Goal: Transaction & Acquisition: Purchase product/service

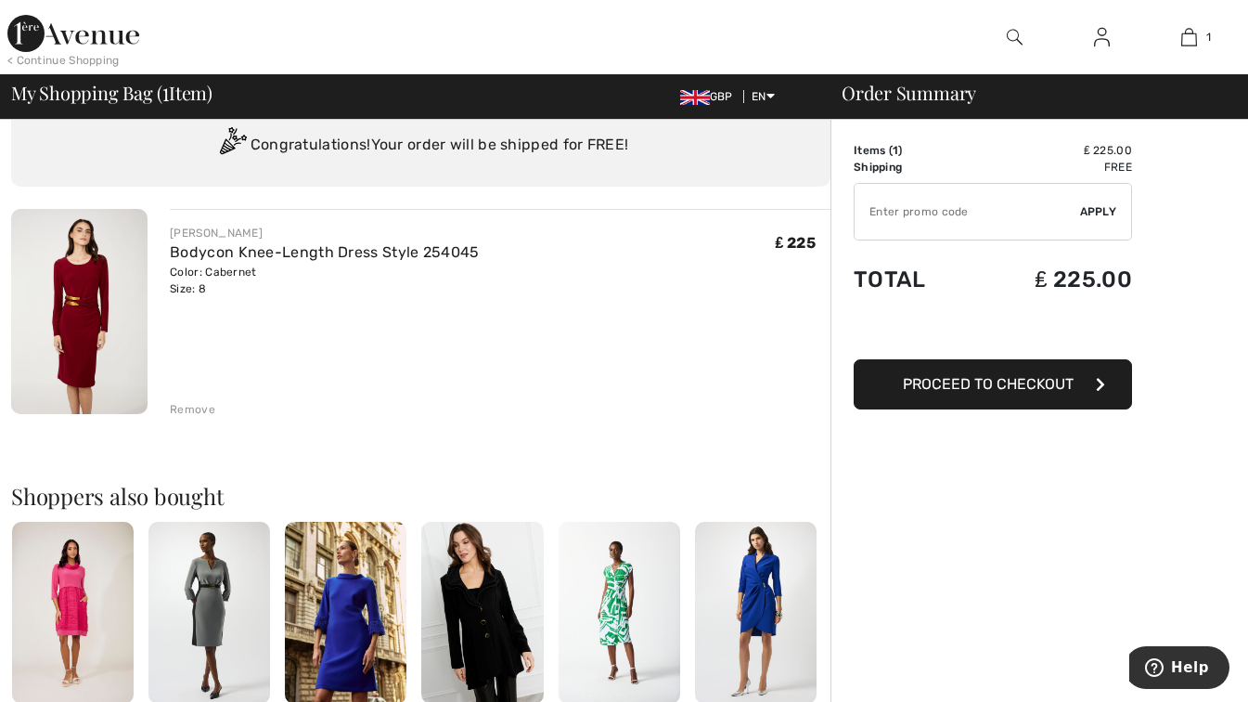
click at [1053, 390] on span "Proceed to Checkout" at bounding box center [988, 384] width 171 height 18
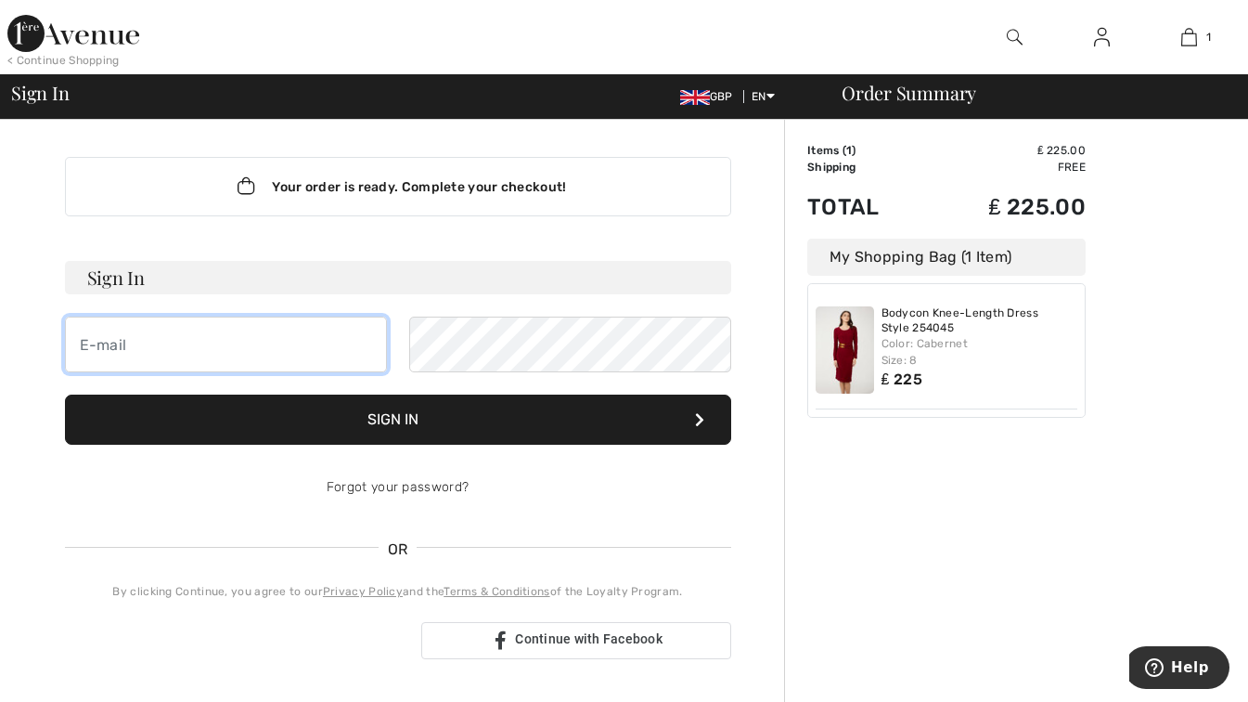
click at [97, 343] on input "email" at bounding box center [226, 345] width 322 height 56
type input "[EMAIL_ADDRESS][DOMAIN_NAME]"
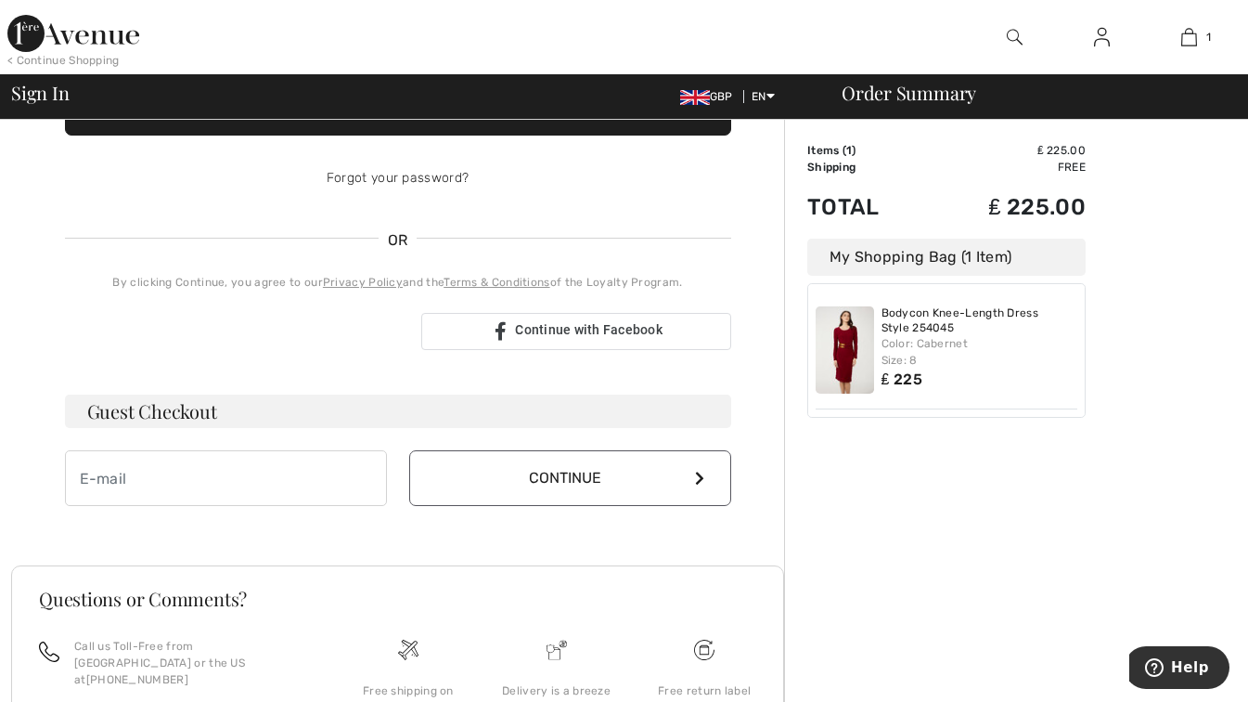
scroll to position [311, 0]
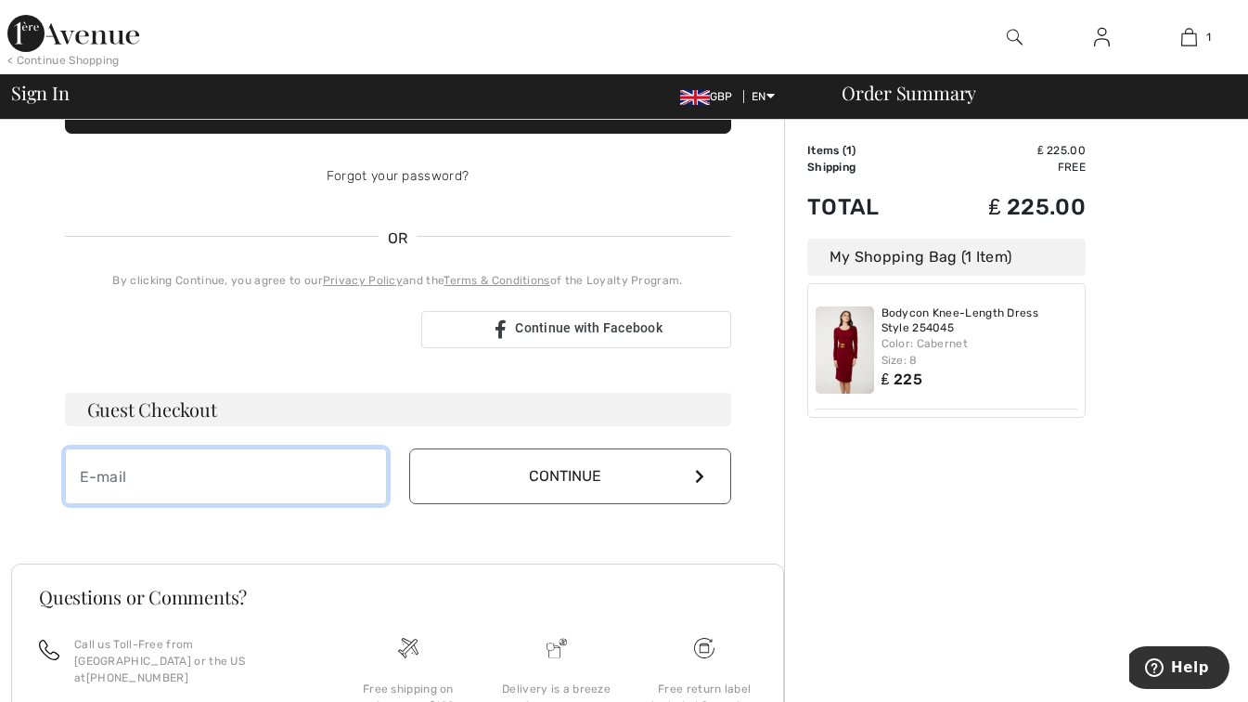
click at [155, 499] on input "email" at bounding box center [226, 476] width 322 height 56
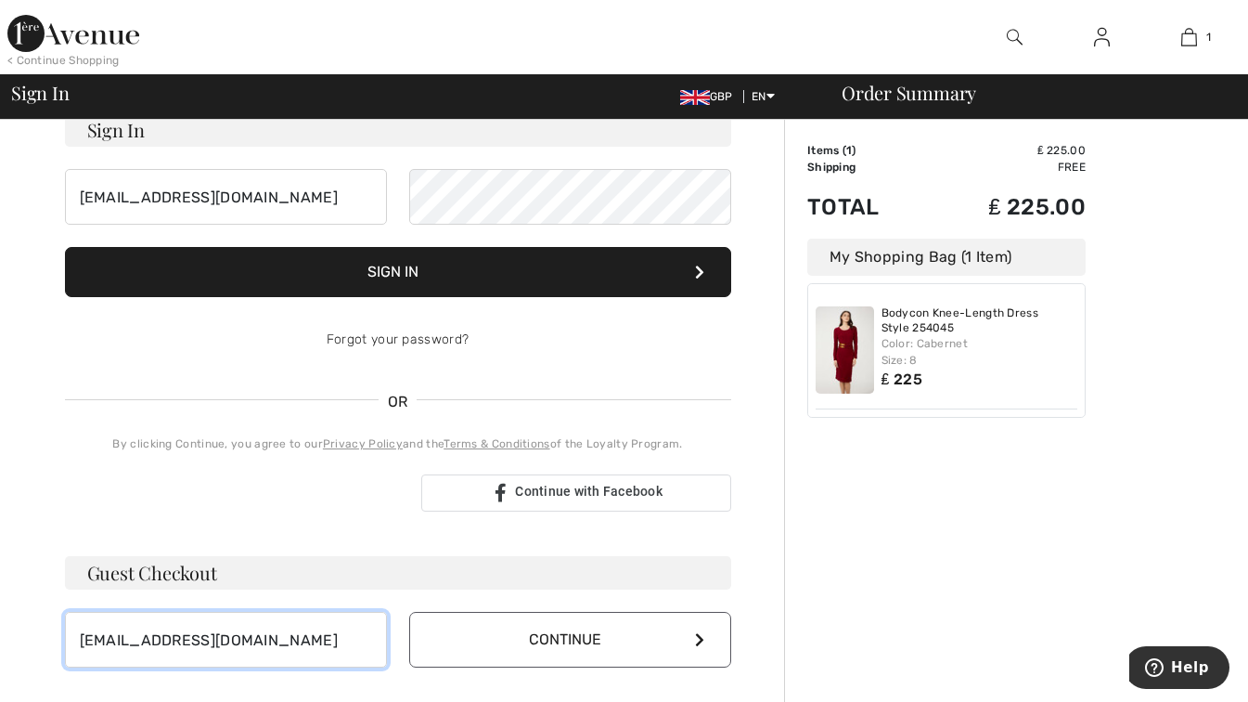
scroll to position [0, 0]
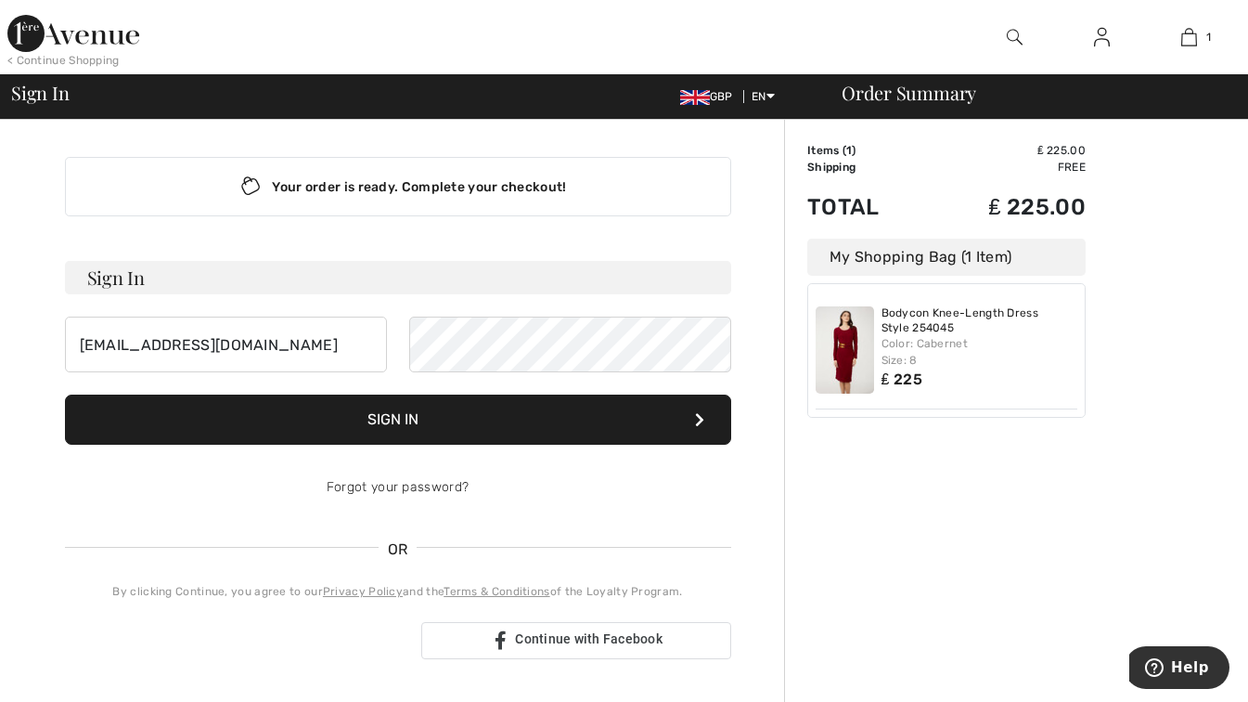
type input "[EMAIL_ADDRESS][DOMAIN_NAME]"
click at [110, 479] on div "Forgot your password?" at bounding box center [398, 487] width 666 height 56
click at [312, 348] on input "[EMAIL_ADDRESS][DOMAIN_NAME]" at bounding box center [226, 345] width 322 height 56
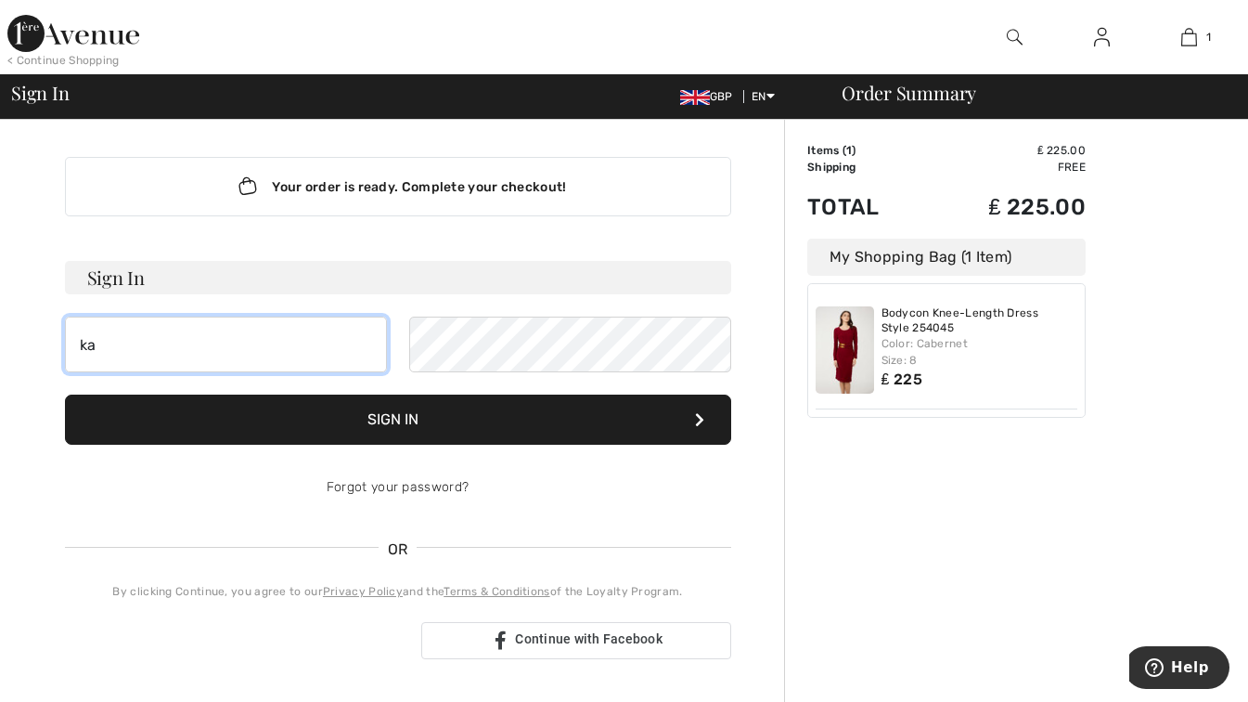
type input "k"
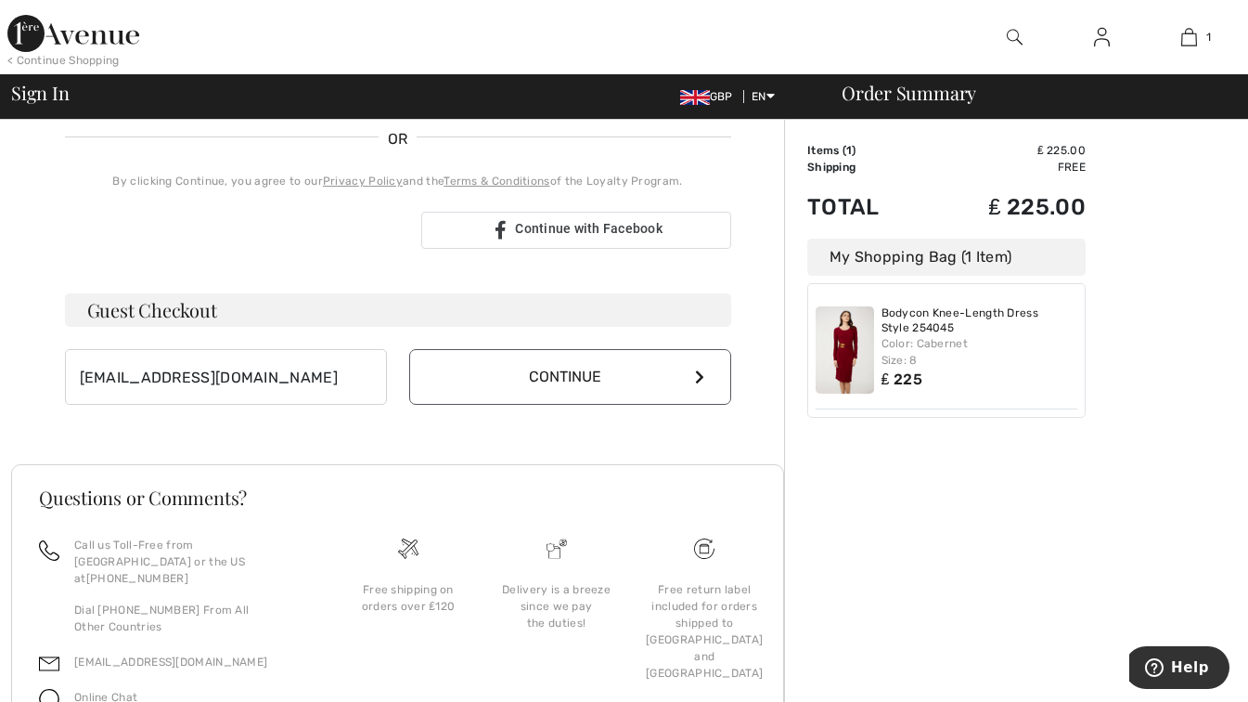
scroll to position [411, 0]
click at [693, 387] on button "Continue" at bounding box center [570, 376] width 322 height 56
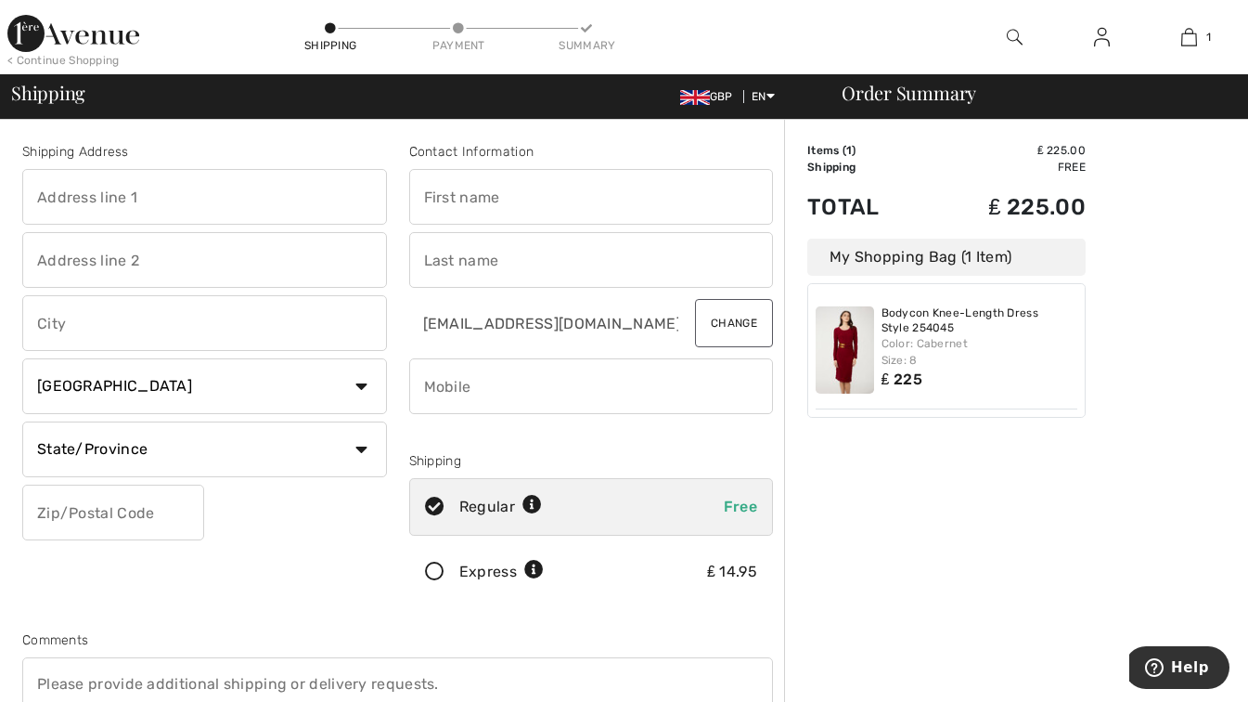
click at [58, 3] on div "< Continue Shopping Shipping Payment Summary 1 Added to Bag Frank Lyman Bodycon…" at bounding box center [624, 37] width 1248 height 74
click at [68, 209] on input "text" at bounding box center [204, 197] width 365 height 56
type input "WALNUT LODGE"
type input "14B THE HOLDINGS"
type input "Perth"
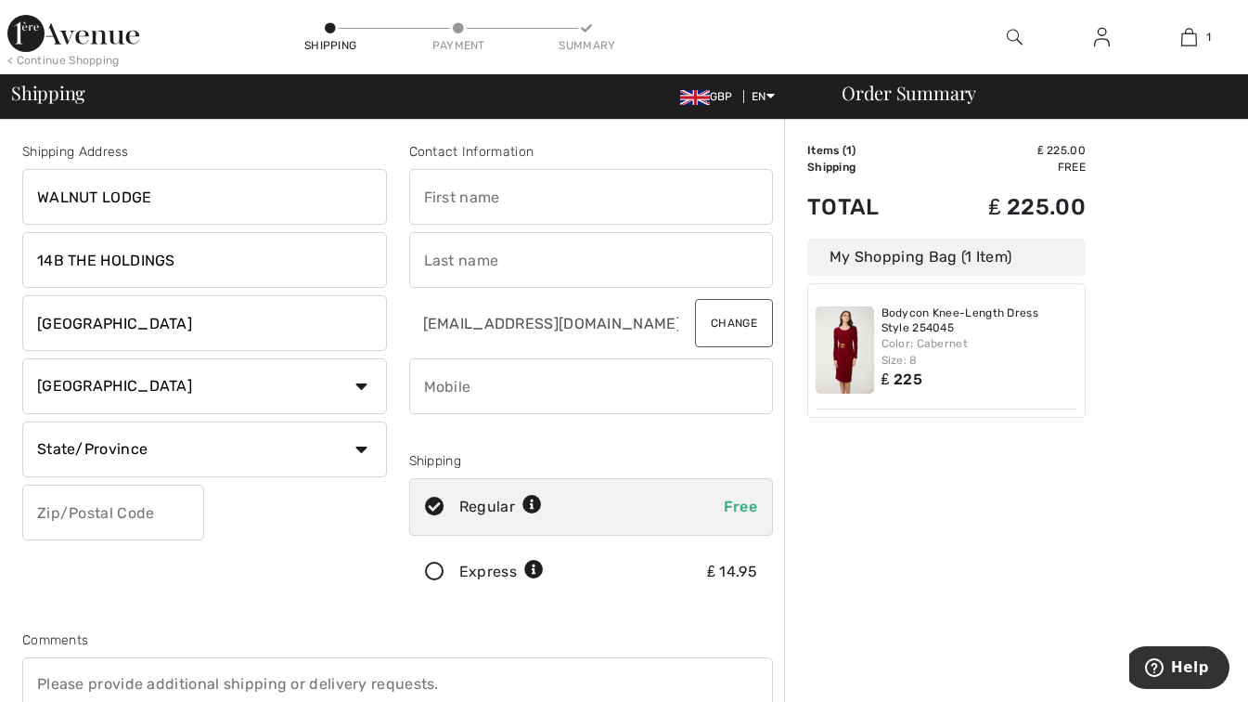
select select "GB"
type input "PH2 7JY"
type input "FIONA"
type input "MICHEL"
type input "07848466986"
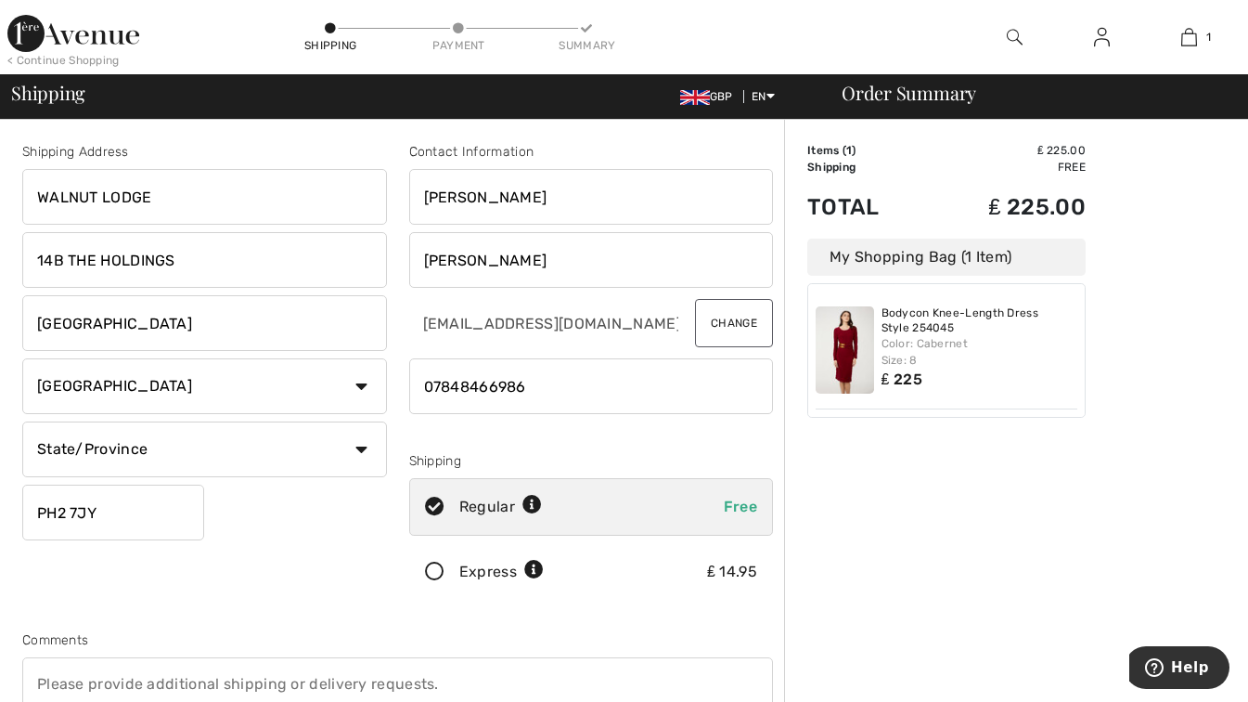
type input "PH27JY"
click at [177, 263] on input "14B THE HOLDINGS" at bounding box center [204, 260] width 365 height 56
type input "14B THE HOLDINGS, West Kinfauns"
click at [66, 510] on input "PH27JY" at bounding box center [113, 513] width 182 height 56
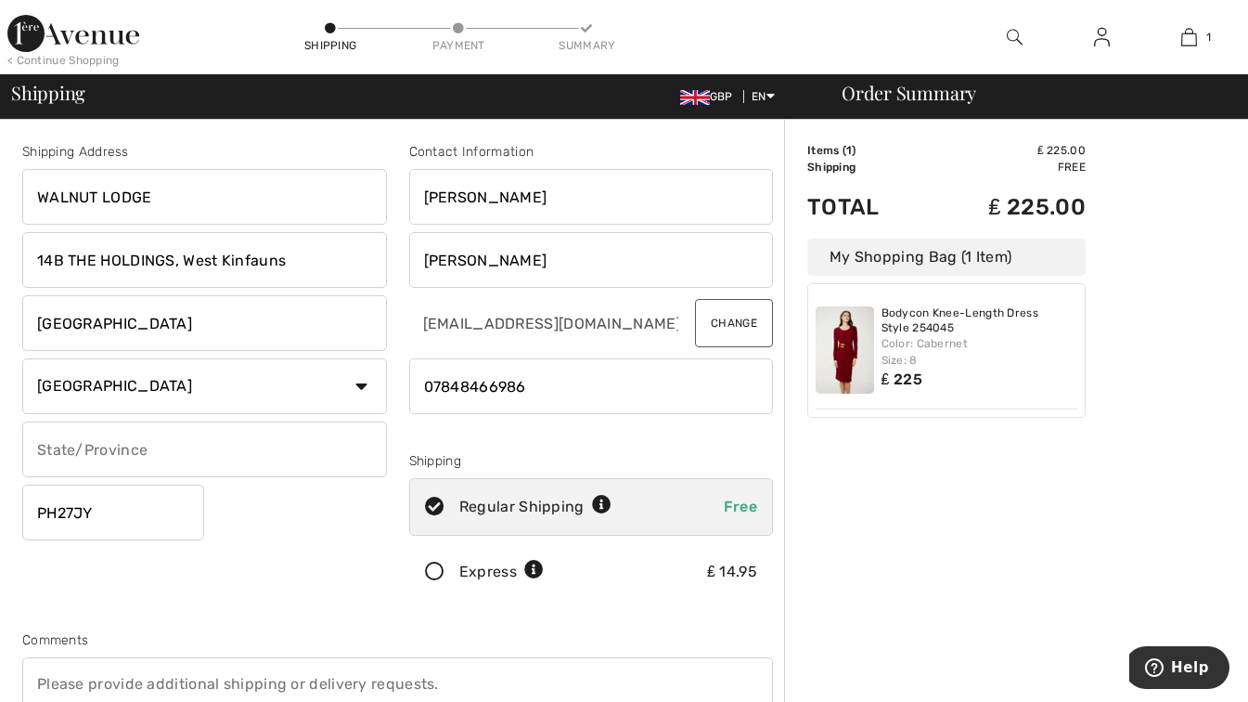
click at [67, 511] on input "PH27JY" at bounding box center [113, 513] width 182 height 56
type input "PH27JY"
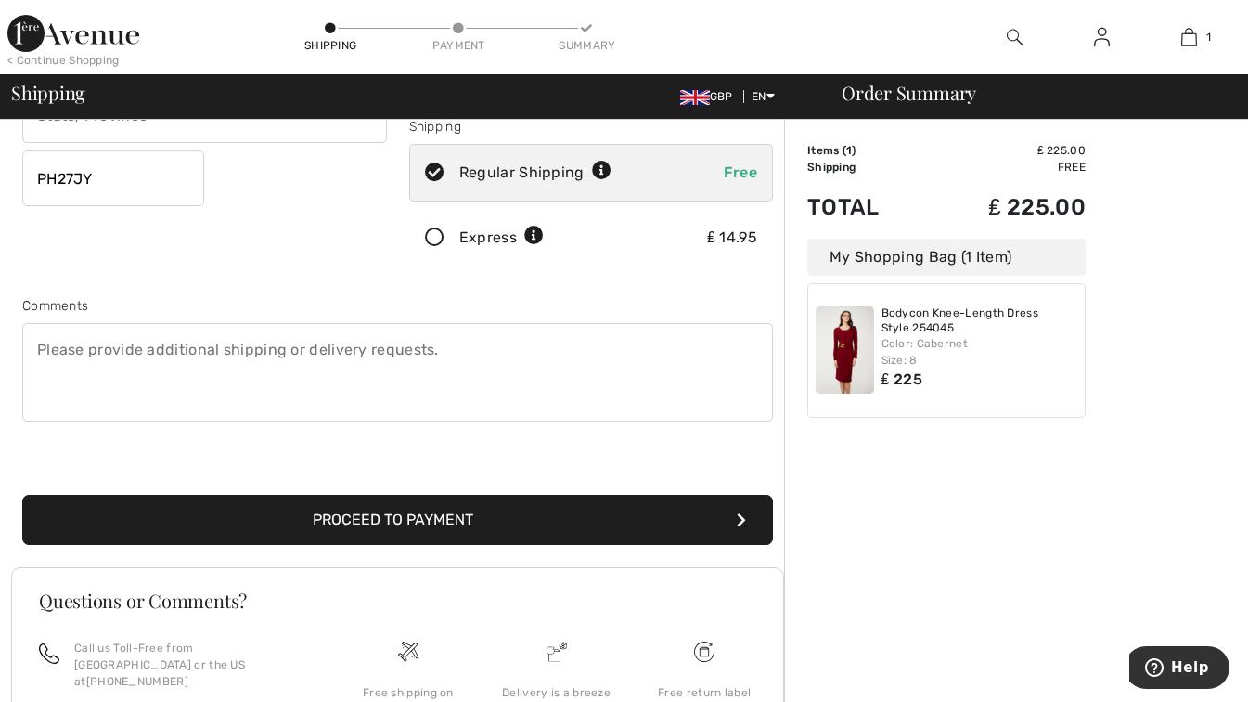
scroll to position [336, 0]
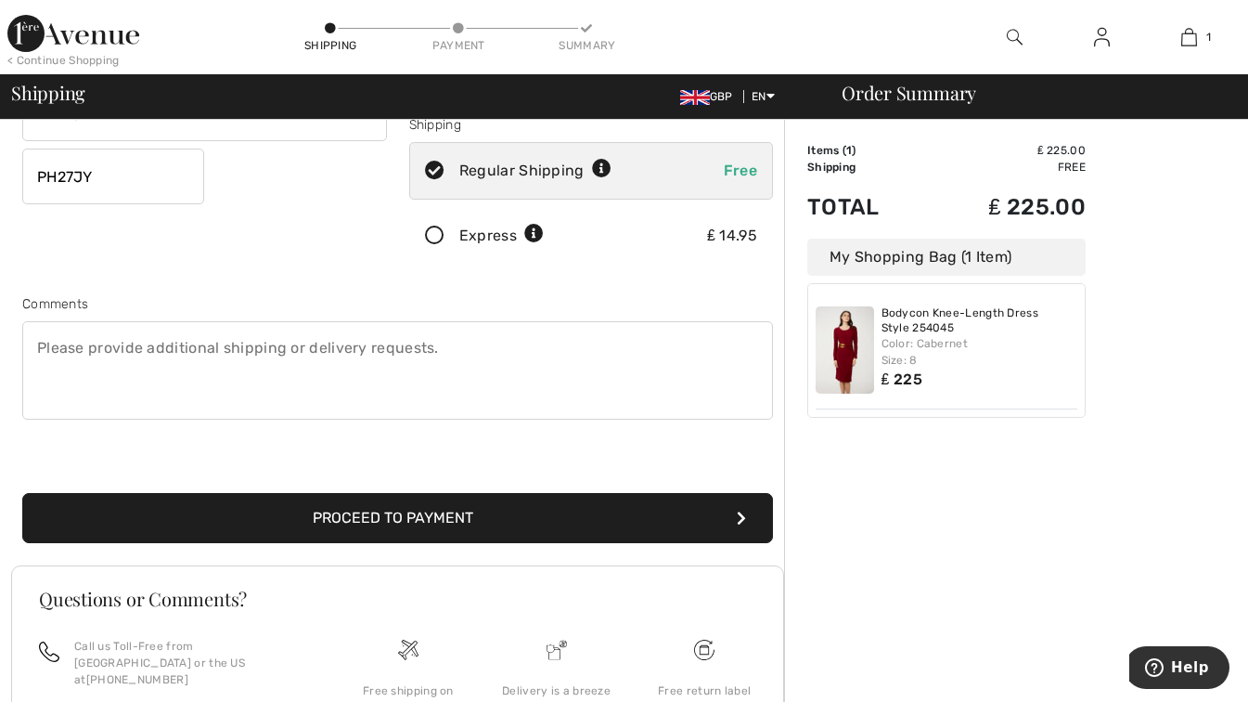
click at [184, 528] on button "Proceed to Payment" at bounding box center [397, 518] width 751 height 50
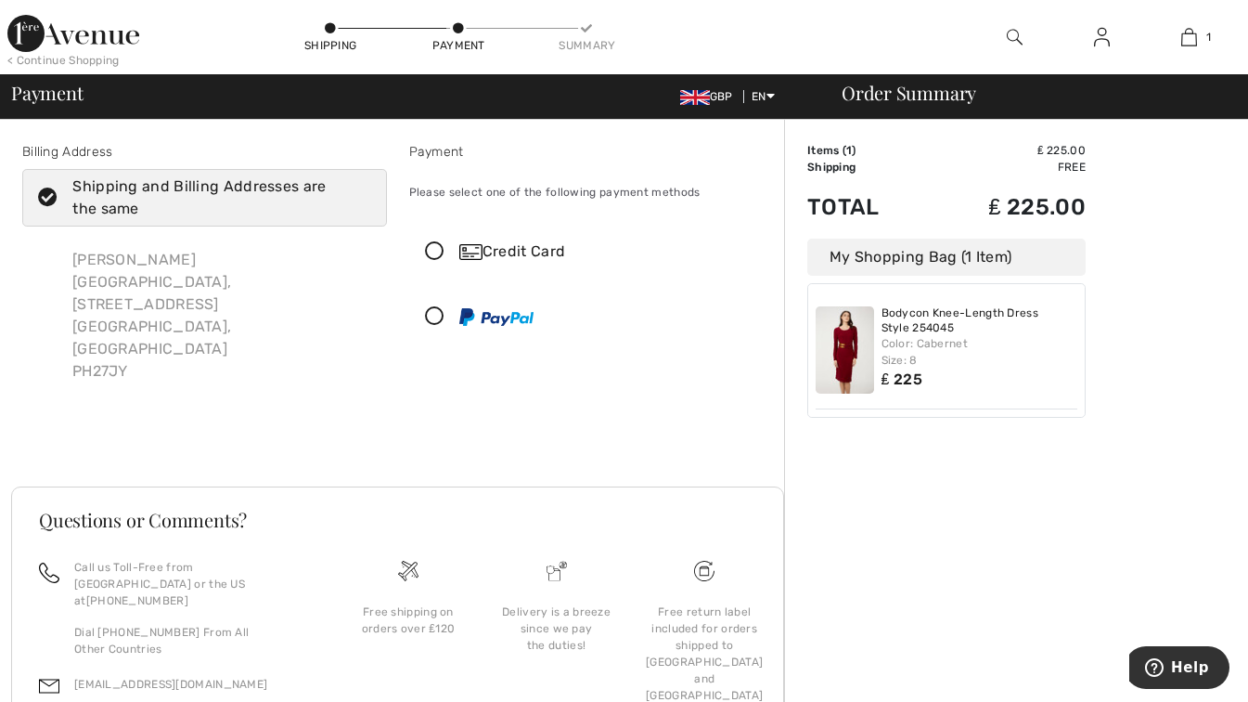
click at [434, 251] on icon at bounding box center [434, 251] width 49 height 19
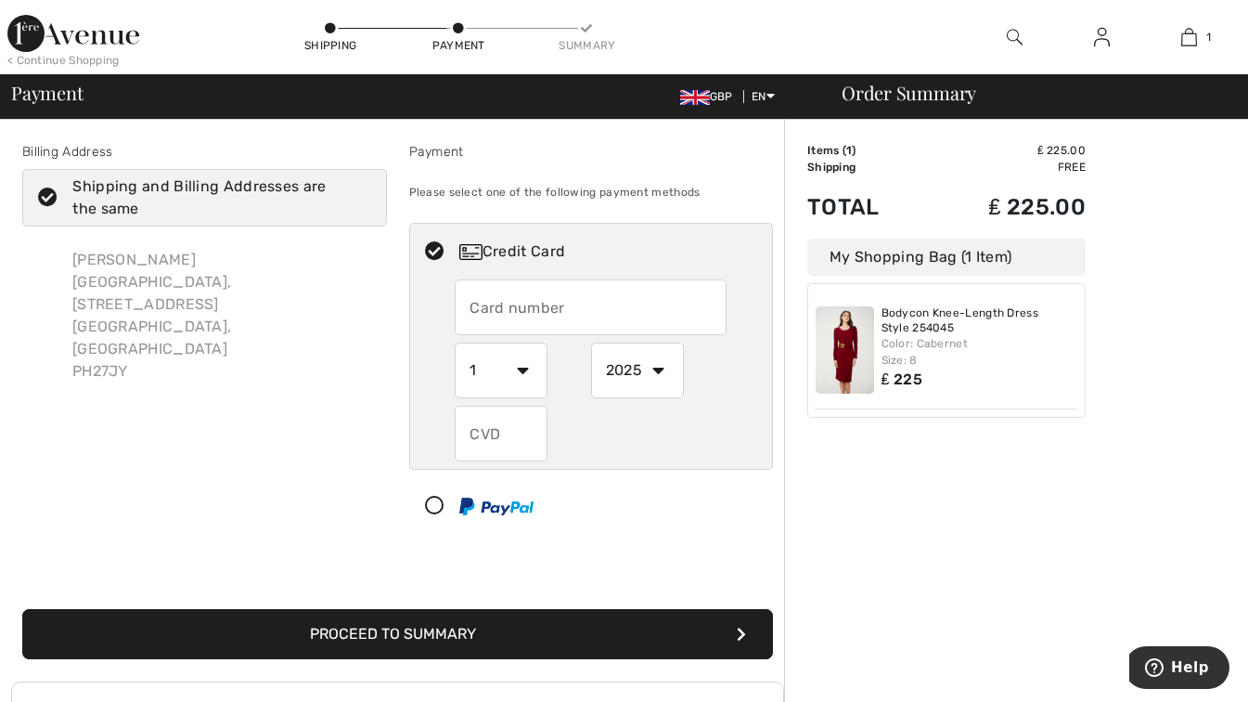
click at [502, 301] on input "text" at bounding box center [591, 307] width 272 height 56
drag, startPoint x: 502, startPoint y: 301, endPoint x: 434, endPoint y: 251, distance: 84.3
click at [434, 251] on icon at bounding box center [434, 251] width 49 height 19
click at [510, 303] on input "5299" at bounding box center [591, 307] width 272 height 56
type input "5299307925598276"
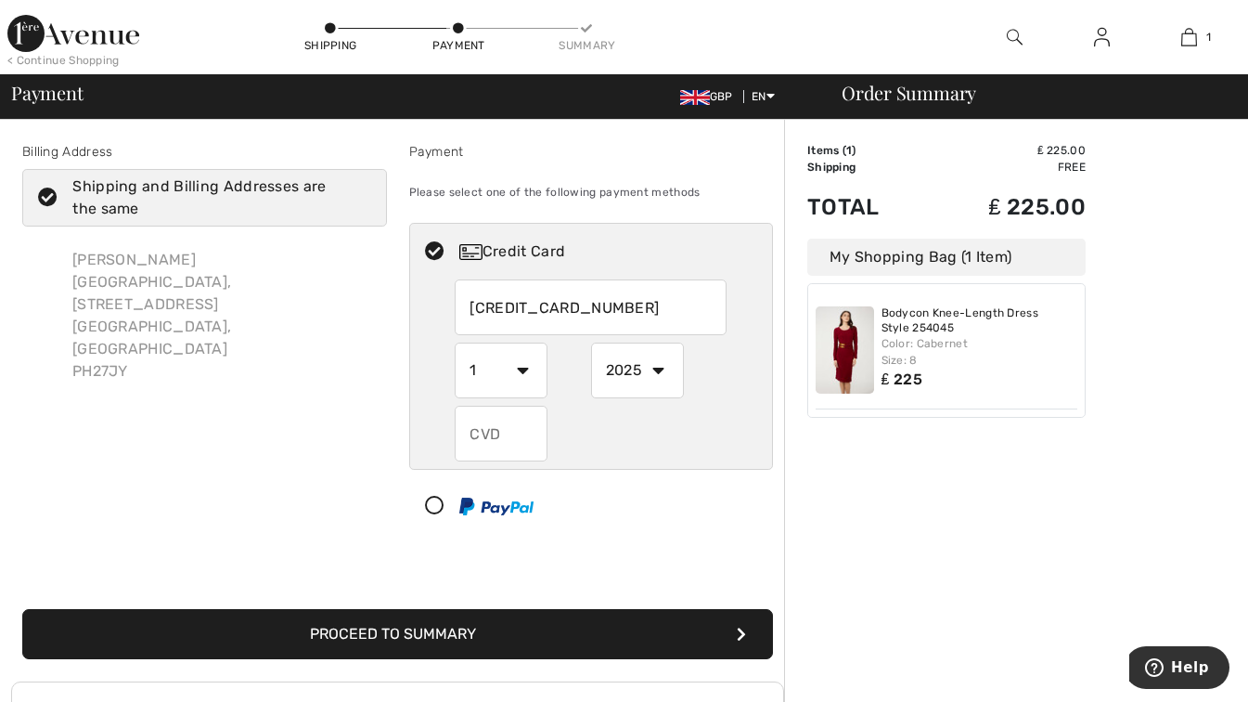
click at [730, 187] on div "Please select one of the following payment methods" at bounding box center [591, 192] width 365 height 46
click at [523, 370] on select "1 2 3 4 5 6 7 8 9 10 11 12" at bounding box center [501, 370] width 93 height 56
select select "2"
click at [455, 342] on select "1 2 3 4 5 6 7 8 9 10 11 12" at bounding box center [501, 370] width 93 height 56
click at [656, 371] on select "2025 2026 2027 2028 2029 2030 2031 2032 2033 2034 2035" at bounding box center [637, 370] width 93 height 56
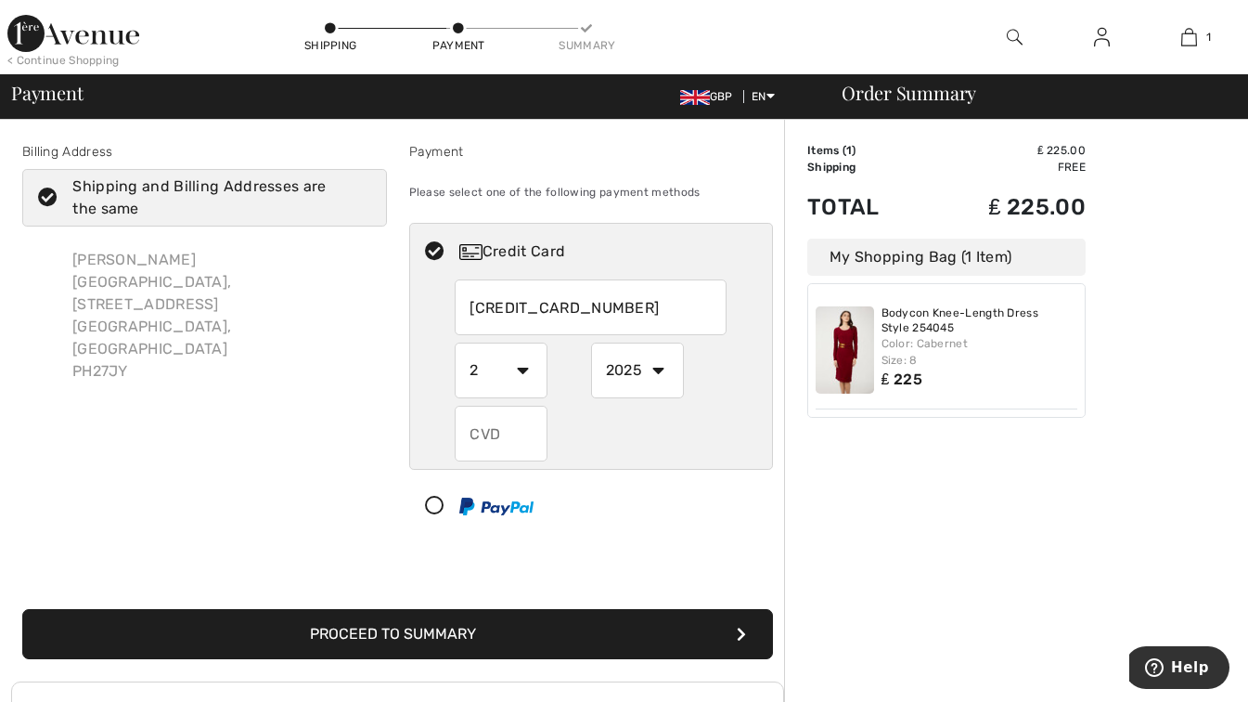
select select "2028"
click at [591, 342] on select "2025 2026 2027 2028 2029 2030 2031 2032 2033 2034 2035" at bounding box center [637, 370] width 93 height 56
click at [501, 437] on input "text" at bounding box center [501, 434] width 93 height 56
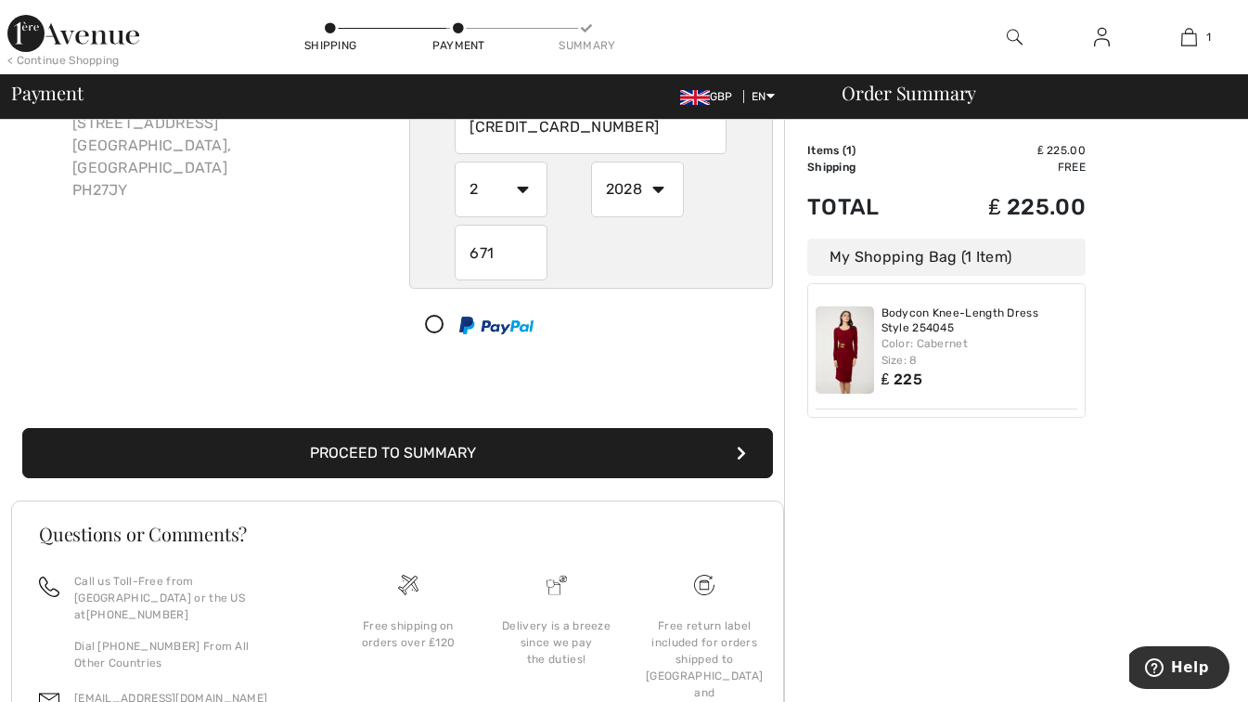
scroll to position [200, 0]
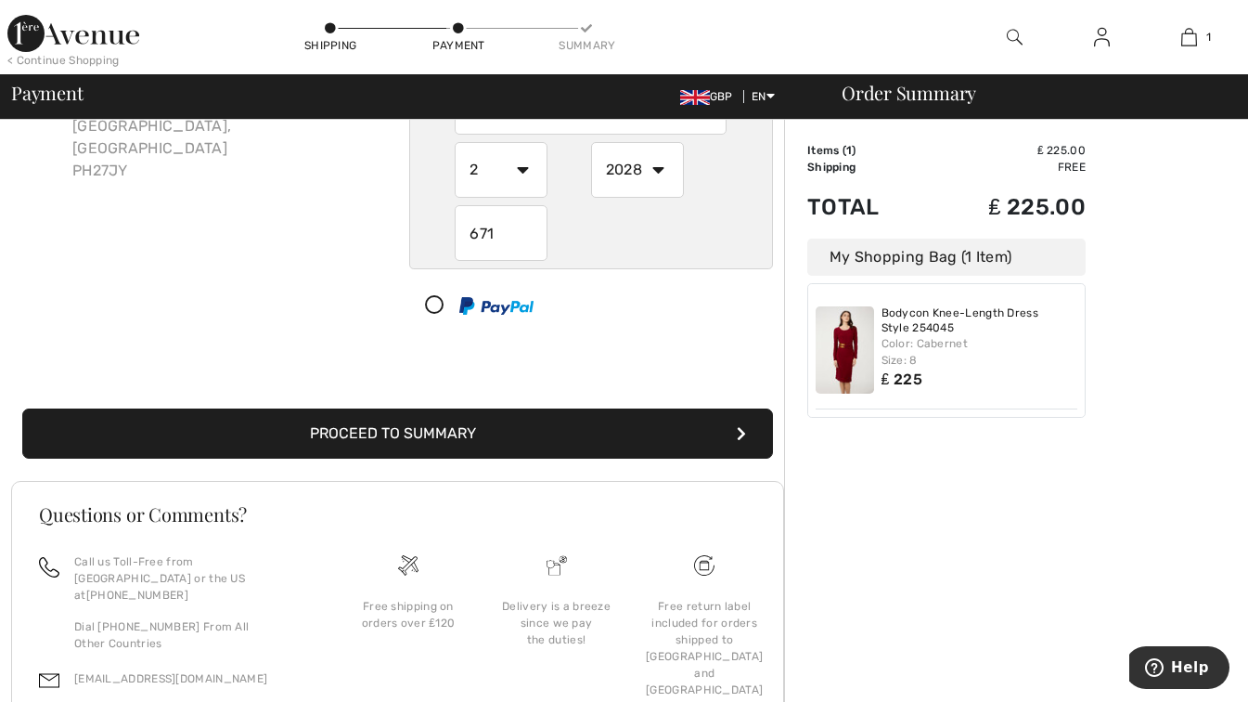
type input "671"
click at [590, 446] on button "Proceed to Summary" at bounding box center [397, 433] width 751 height 50
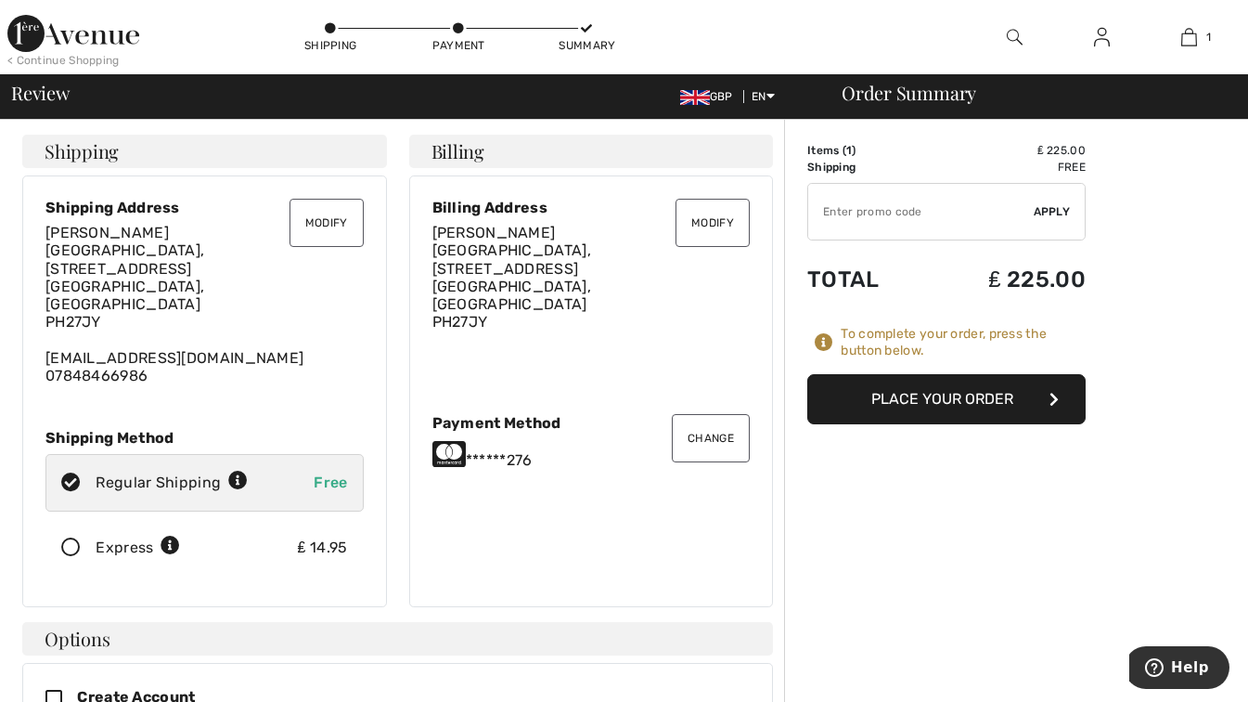
click at [923, 402] on button "Place Your Order" at bounding box center [947, 399] width 278 height 50
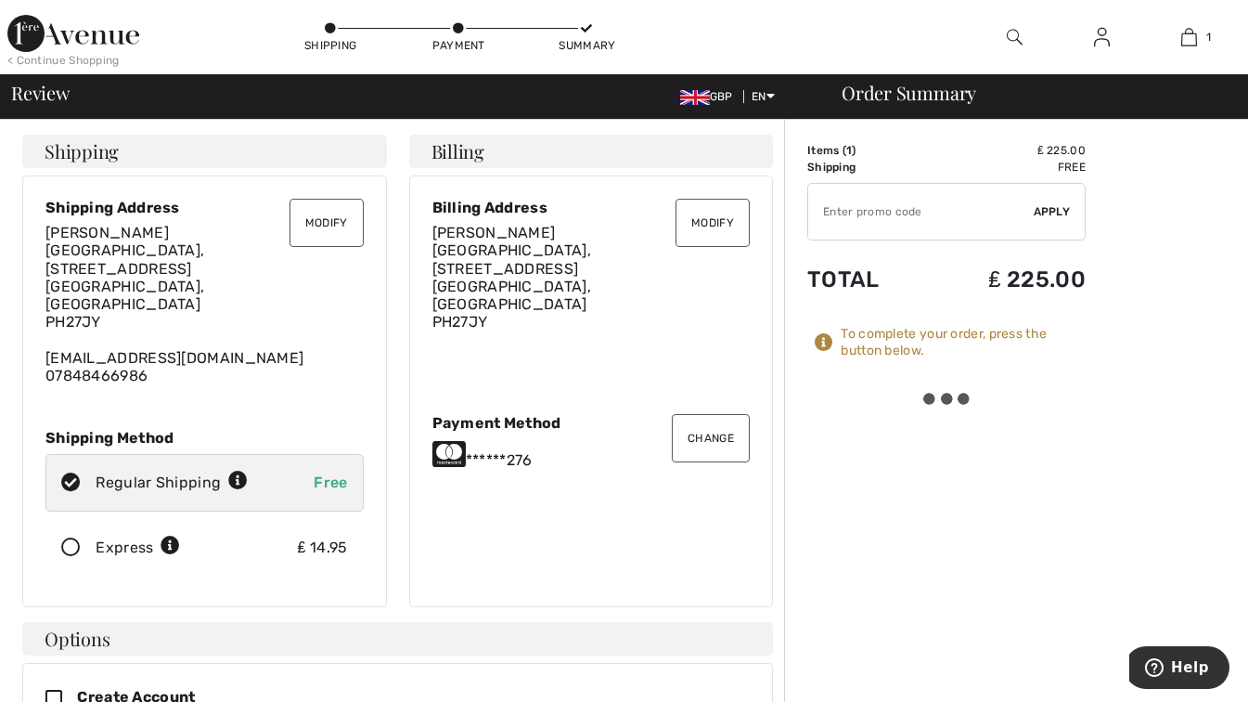
click at [923, 402] on div at bounding box center [947, 399] width 52 height 12
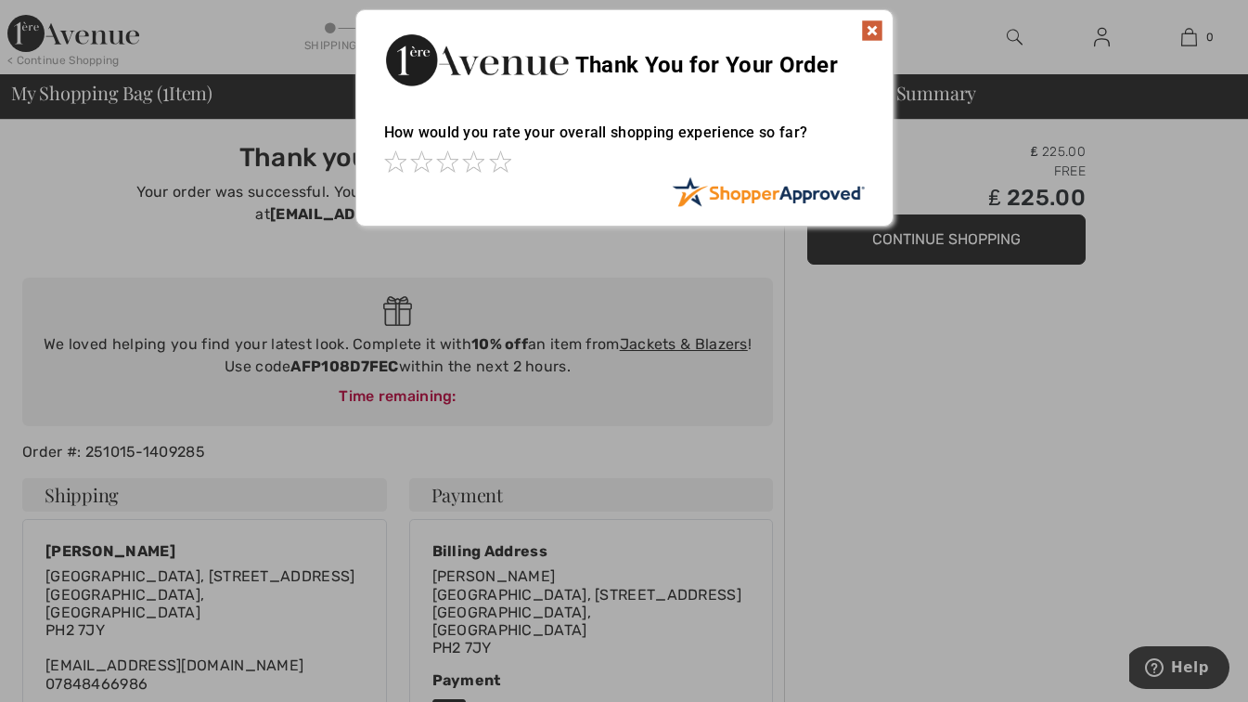
click at [872, 28] on img at bounding box center [872, 30] width 22 height 22
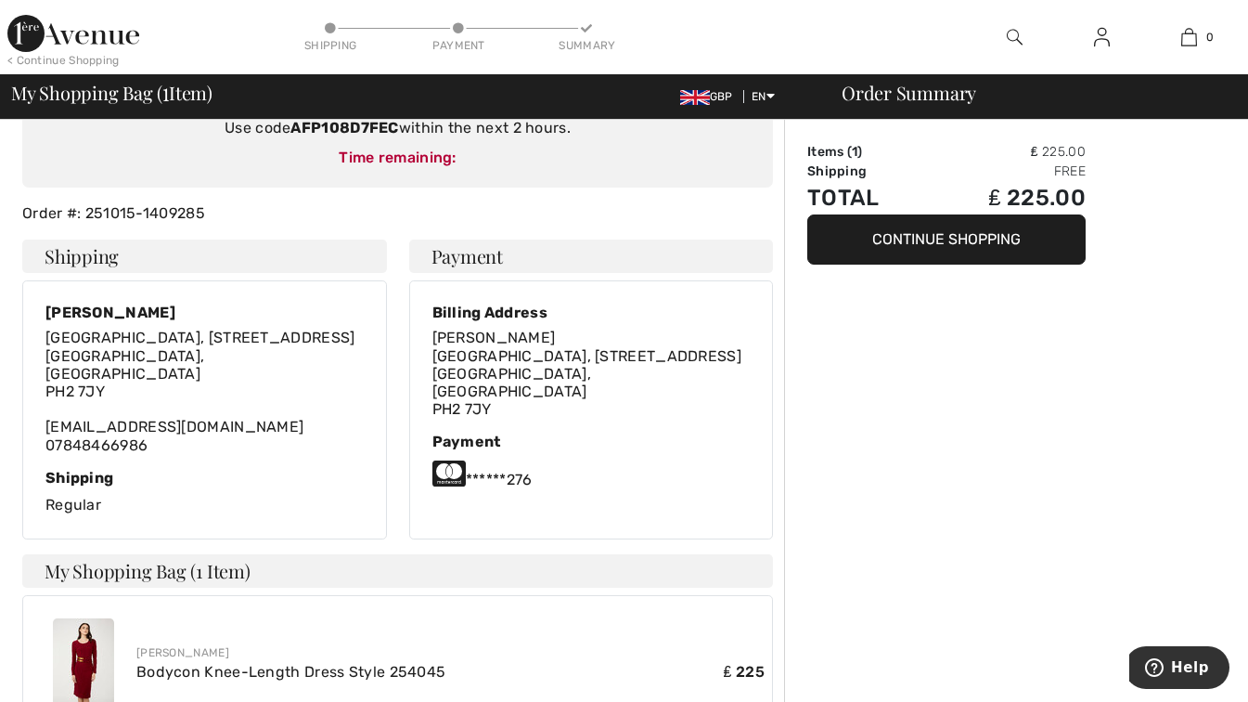
scroll to position [146, 0]
